Goal: Task Accomplishment & Management: Complete application form

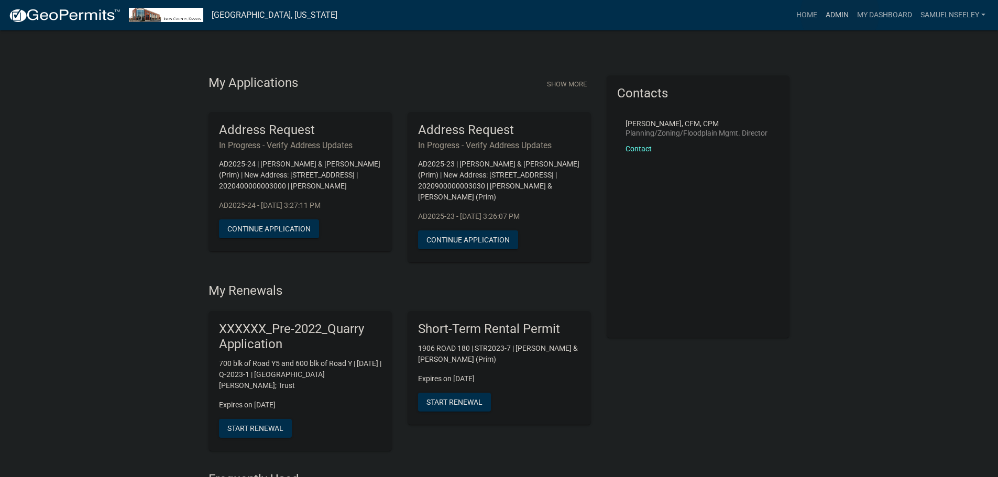
click at [839, 14] on link "Admin" at bounding box center [836, 15] width 31 height 20
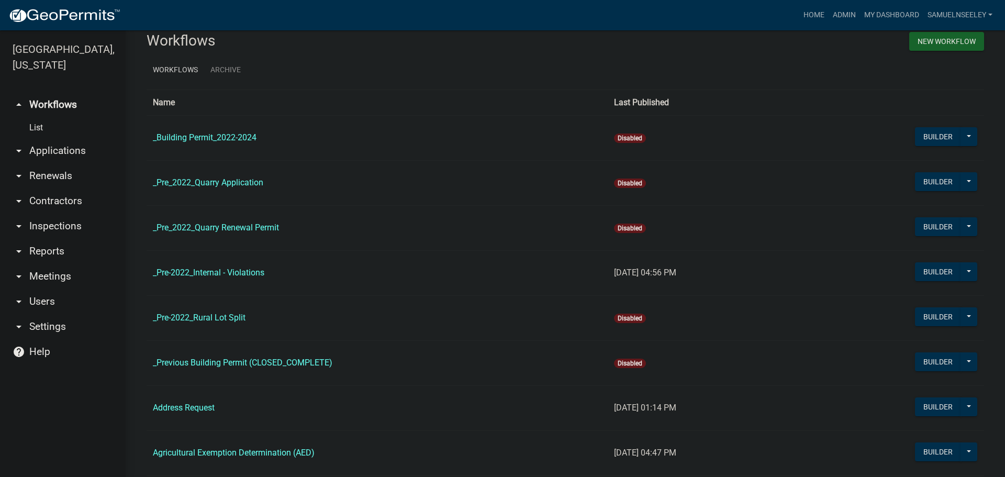
scroll to position [52, 0]
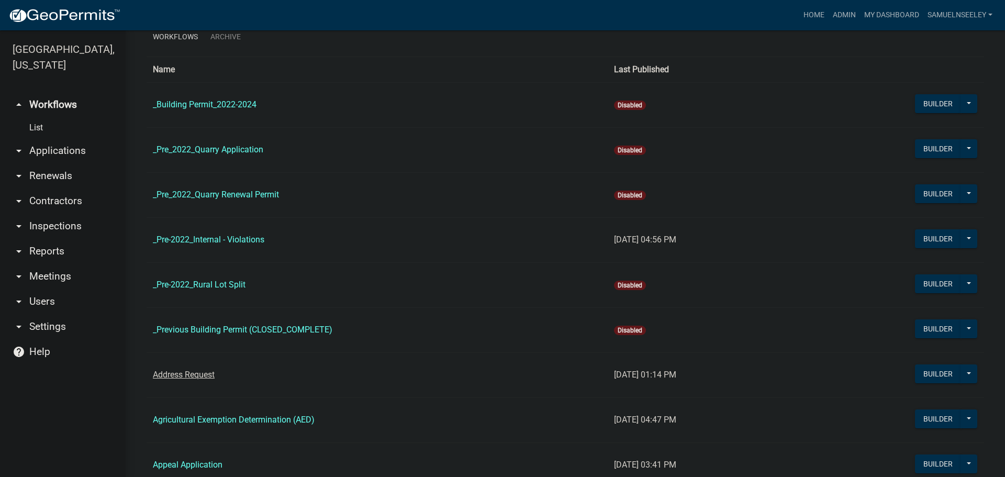
click at [178, 374] on link "Address Request" at bounding box center [184, 375] width 62 height 10
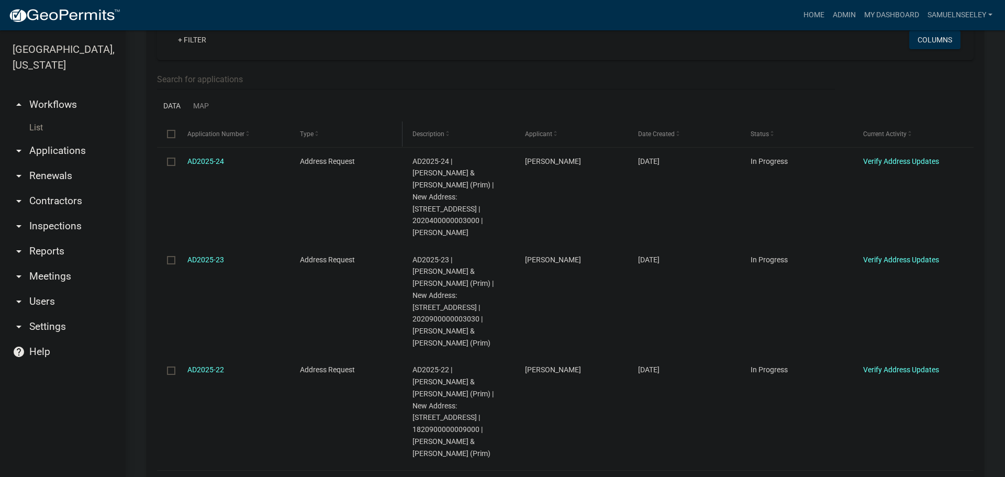
scroll to position [209, 0]
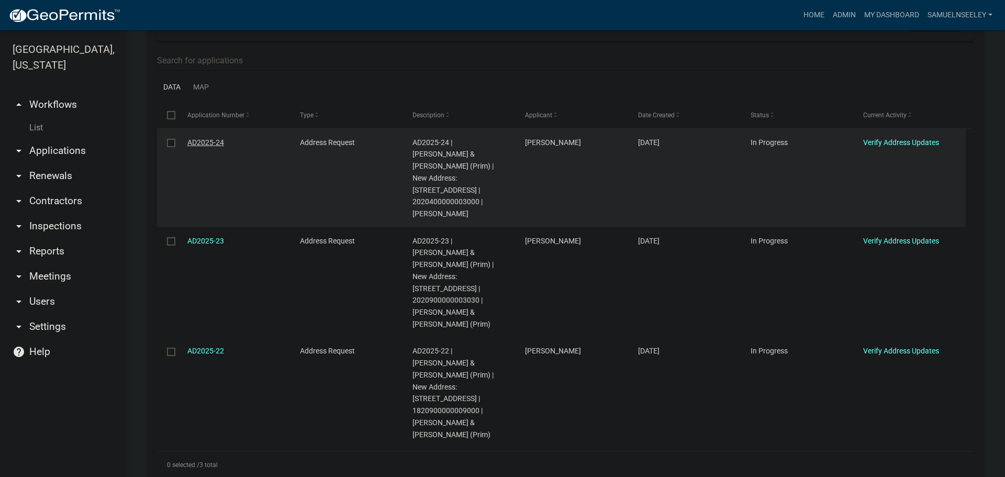
click at [196, 143] on link "AD2025-24" at bounding box center [205, 142] width 37 height 8
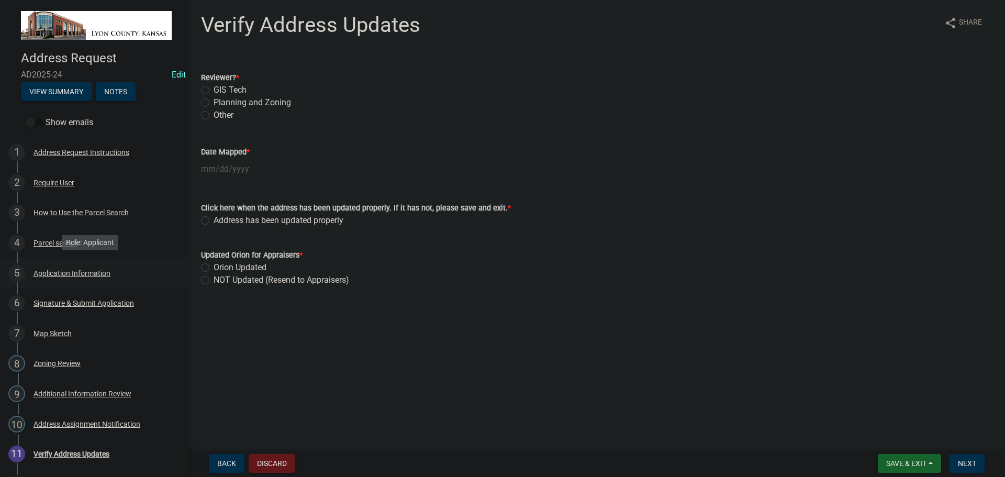
click at [52, 273] on div "Application Information" at bounding box center [72, 273] width 77 height 7
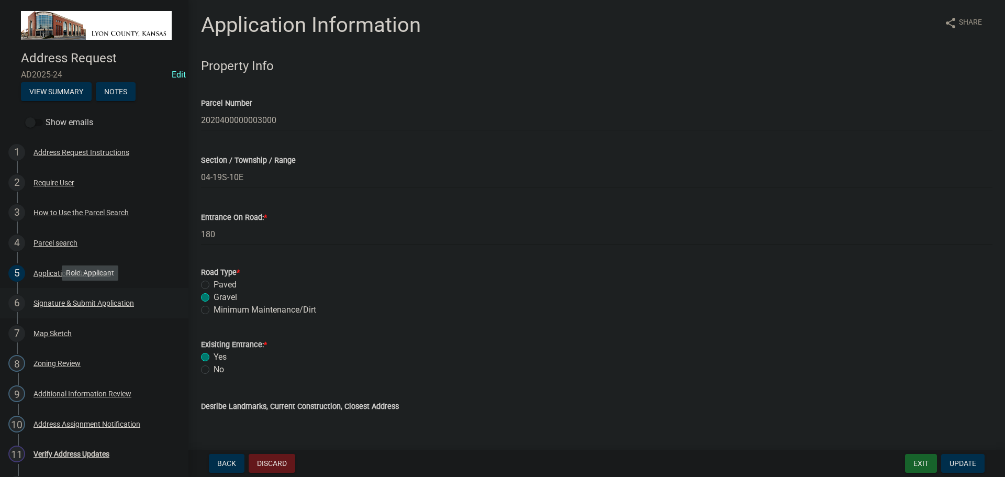
click at [50, 300] on div "Signature & Submit Application" at bounding box center [84, 303] width 101 height 7
